Goal: Task Accomplishment & Management: Complete application form

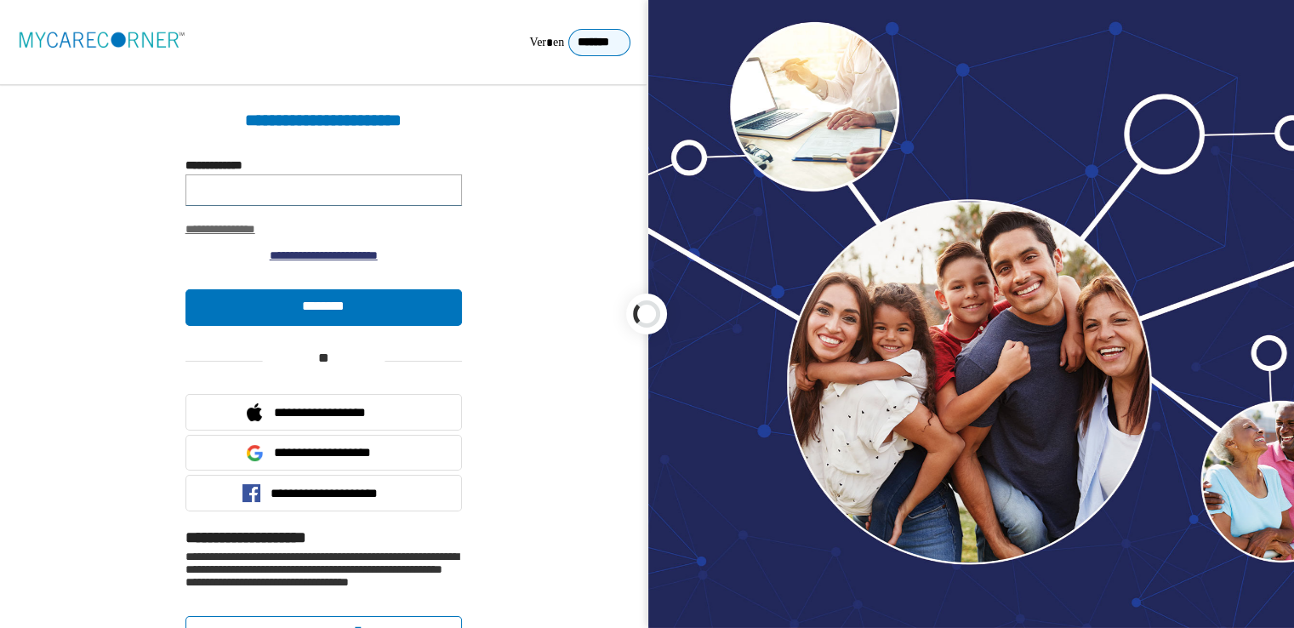
click at [214, 197] on div at bounding box center [647, 314] width 1294 height 628
click at [214, 197] on input "**********" at bounding box center [323, 189] width 276 height 31
type input "**********"
